Goal: Find specific page/section: Find specific page/section

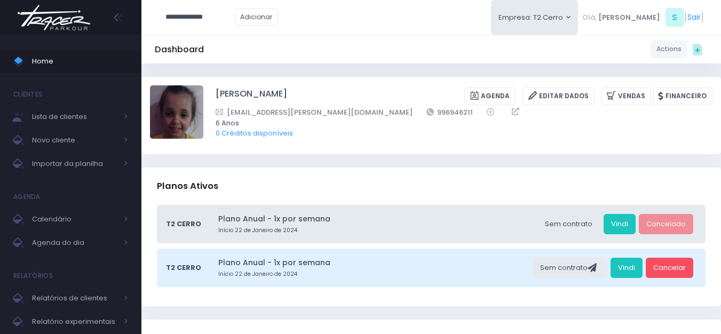
type input "**********"
click input "submit" at bounding box center [0, 0] width 0 height 0
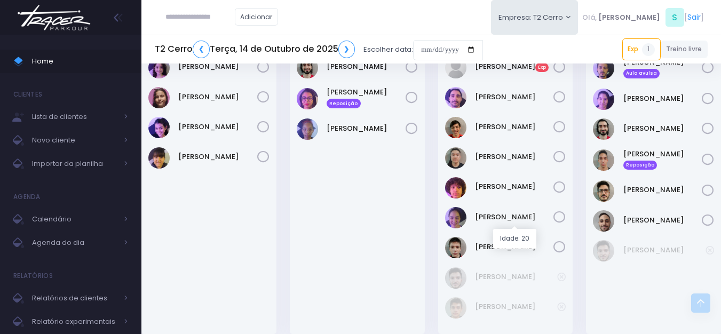
scroll to position [1348, 0]
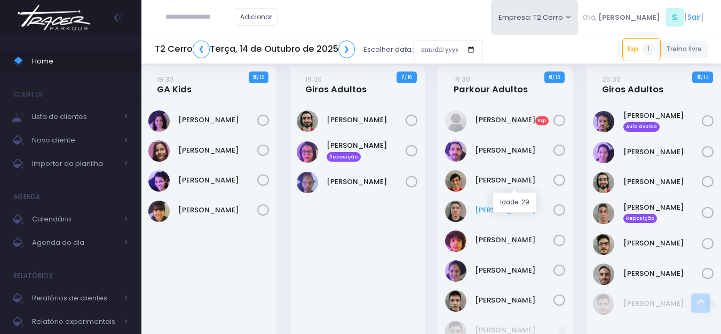
click at [514, 205] on link "Guilherme Sato" at bounding box center [514, 210] width 79 height 11
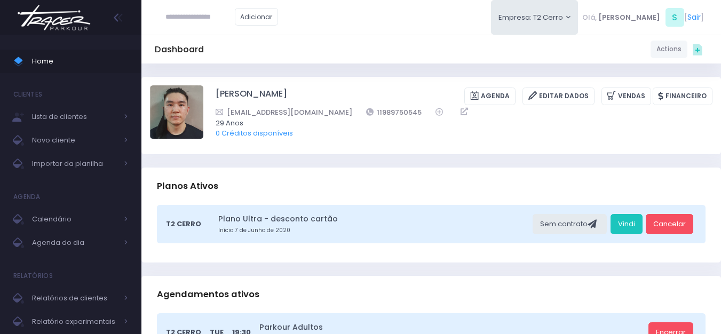
click at [64, 21] on img at bounding box center [53, 17] width 81 height 37
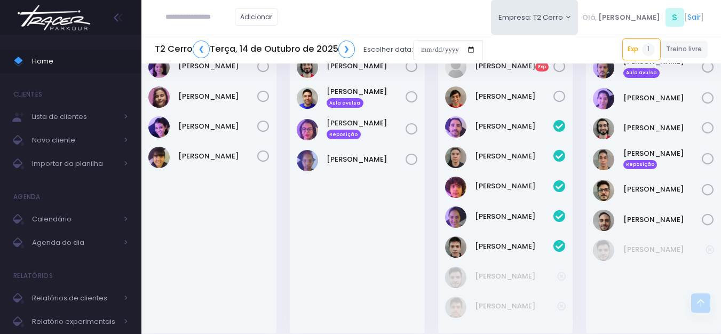
scroll to position [1329, 0]
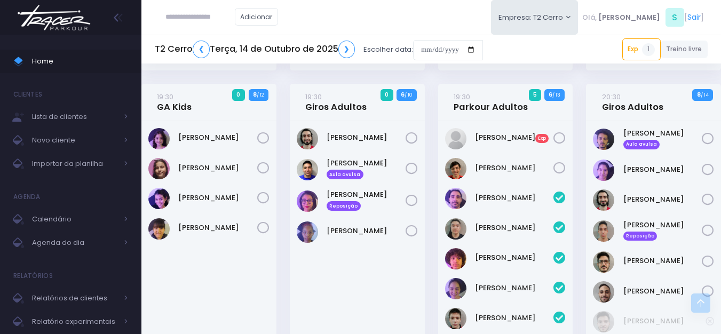
click at [531, 188] on div "[PERSON_NAME]" at bounding box center [505, 198] width 121 height 21
